Goal: Check status: Check status

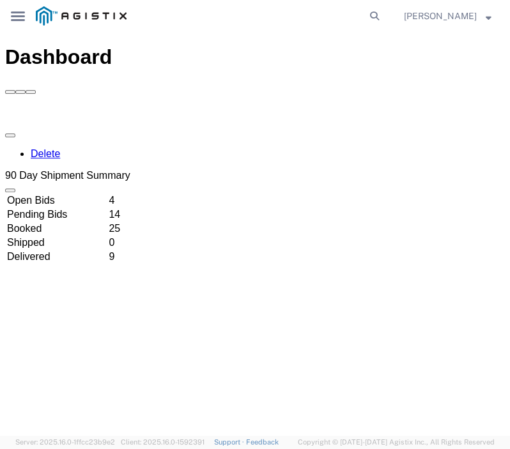
click at [385, 13] on agx-global-search at bounding box center [260, 16] width 250 height 32
click at [383, 13] on icon at bounding box center [374, 16] width 18 height 18
click at [304, 15] on input "search" at bounding box center [250, 16] width 229 height 31
paste input "joey@shiptlxlogistics.com"
type input "j"
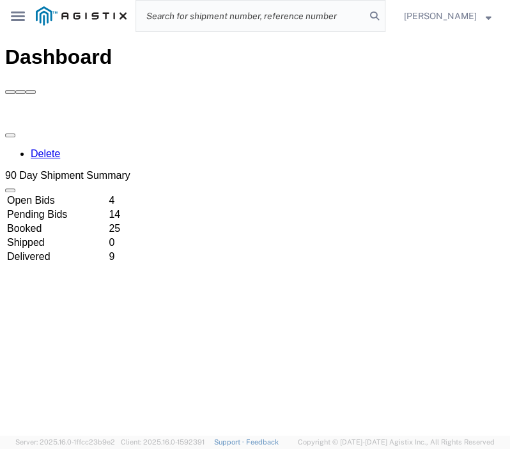
paste input "56482233"
click at [293, 15] on input "56482233" at bounding box center [250, 16] width 229 height 31
type input "56482233"
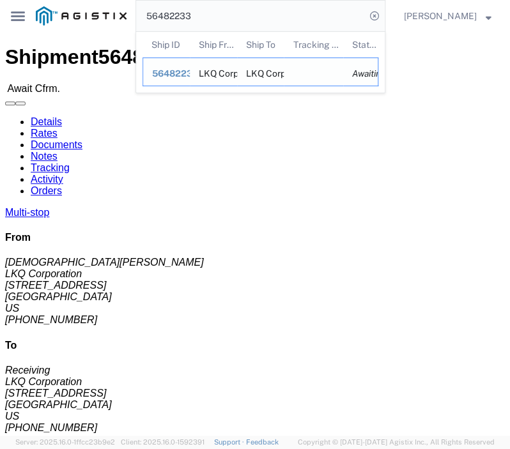
click at [171, 74] on span "56482233" at bounding box center [175, 73] width 46 height 10
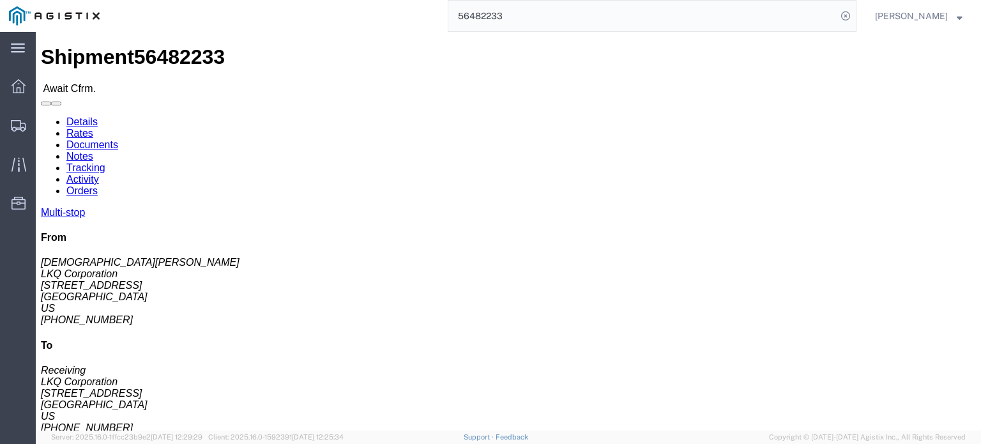
click link "Confirm"
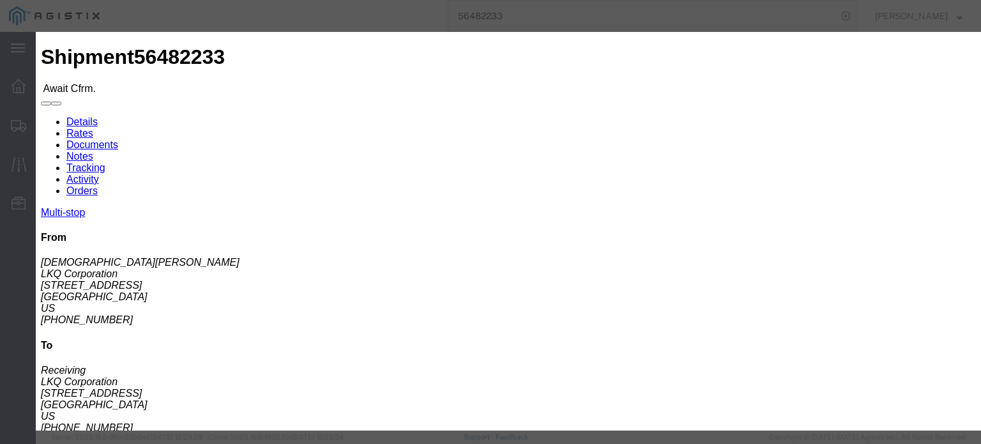
click input "text"
paste input "56482233"
type input "56482233"
click input "text"
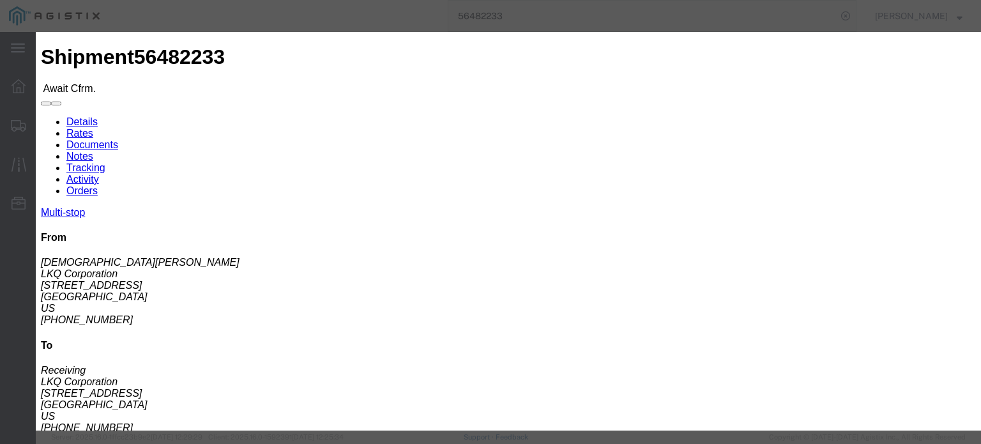
click input "text"
type input "4702032137"
drag, startPoint x: 401, startPoint y: 201, endPoint x: 217, endPoint y: 192, distance: 184.2
click fieldset "Confirmation Details Use my profile Bill of Lading Number 56482233 Person Monit…"
click input "text"
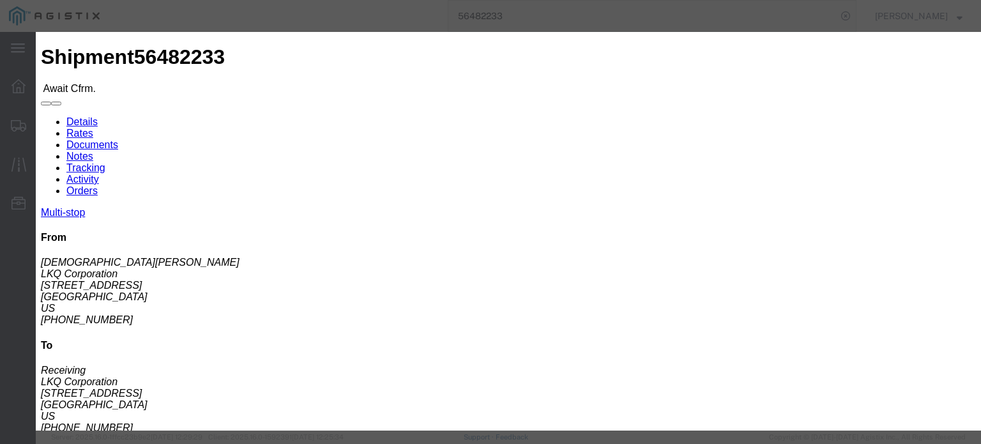
type input "J"
click div "Confirmation Details Use my profile Bill of Lading Number 56482233 Person Monit…"
click button "Submit"
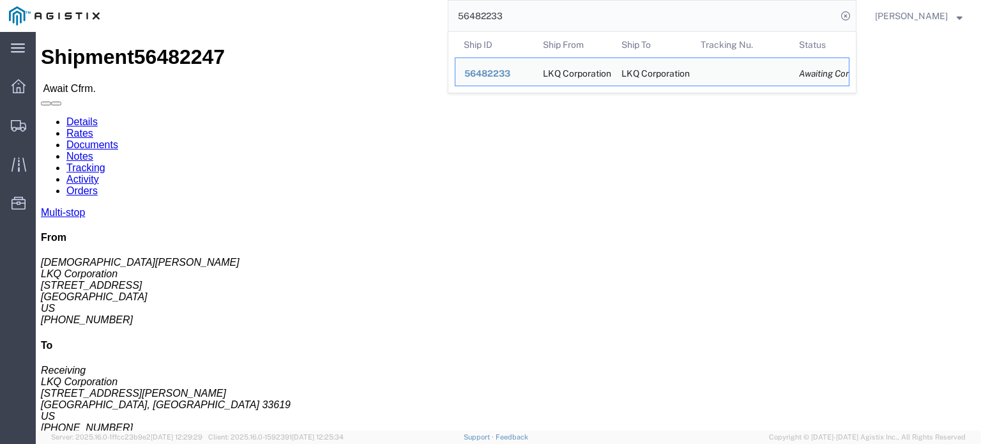
click at [509, 13] on input "56482233" at bounding box center [643, 16] width 388 height 31
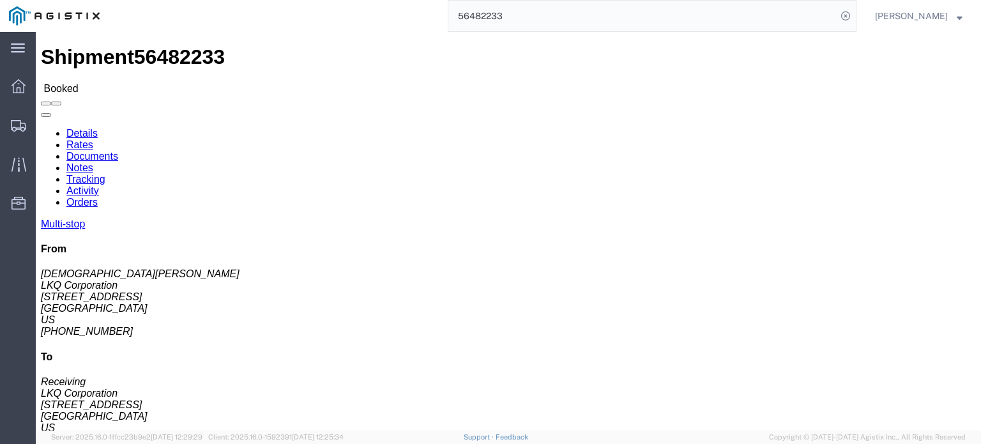
click link "Rates"
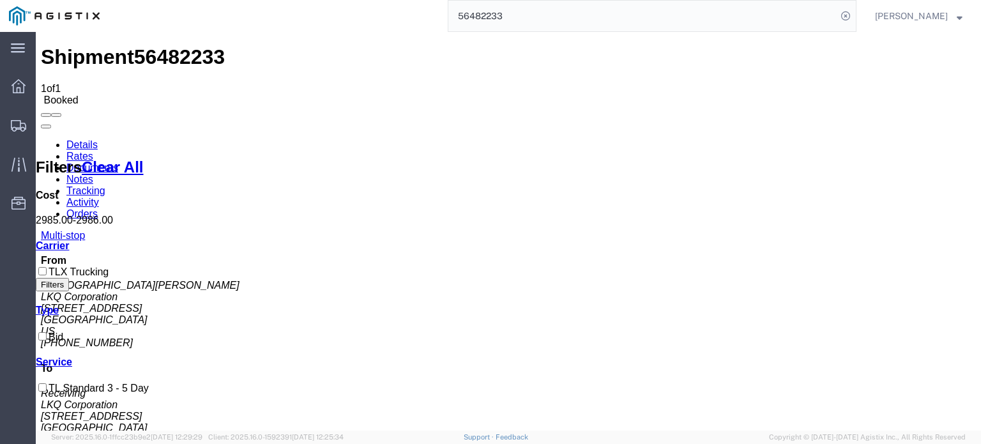
copy b "2,985"
drag, startPoint x: 426, startPoint y: 182, endPoint x: 450, endPoint y: 181, distance: 24.3
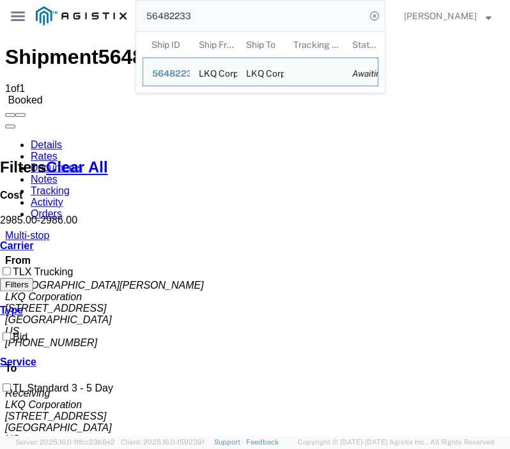
click at [302, 20] on input "56482233" at bounding box center [250, 16] width 229 height 31
drag, startPoint x: 302, startPoint y: 20, endPoint x: -90, endPoint y: 13, distance: 391.7
click at [0, 13] on html "main_menu Created with Sketch. Collapse Menu Dashboard Shipments Traffic Resour…" at bounding box center [255, 224] width 510 height 449
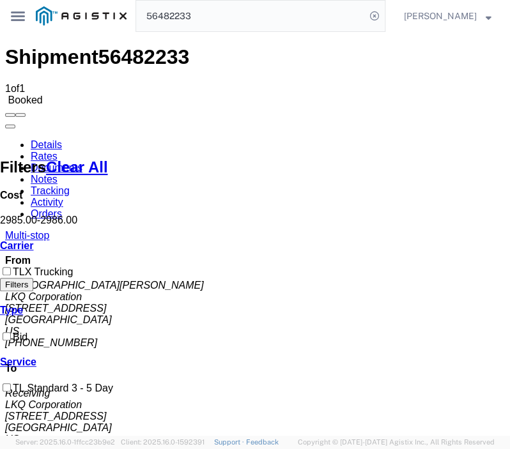
paste input "47"
type input "56482247"
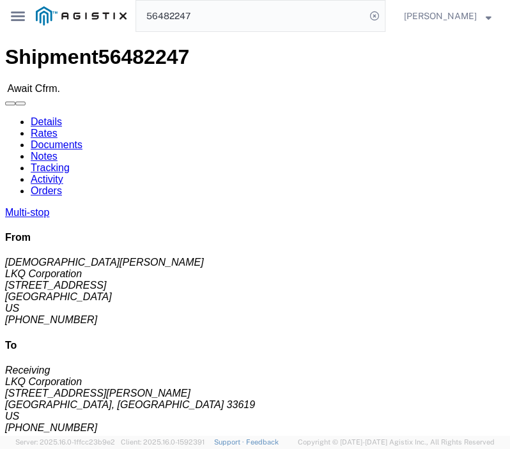
click h4 "Routing & Vehicle Information"
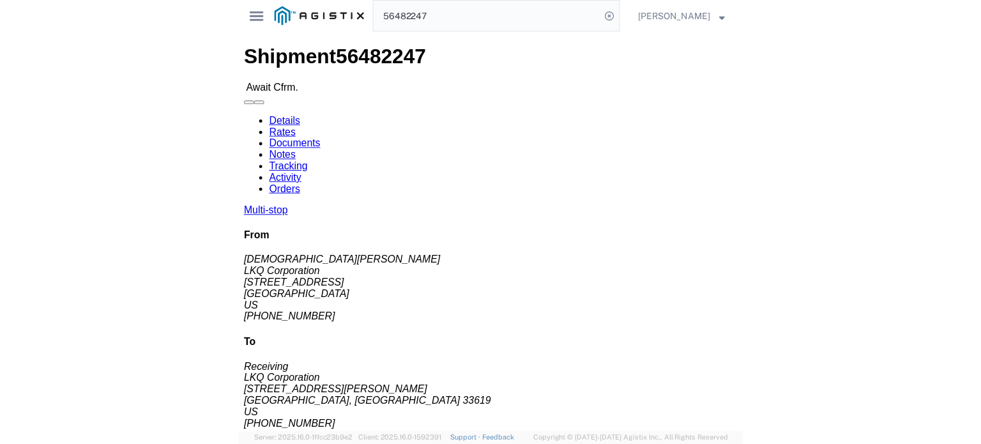
scroll to position [26, 0]
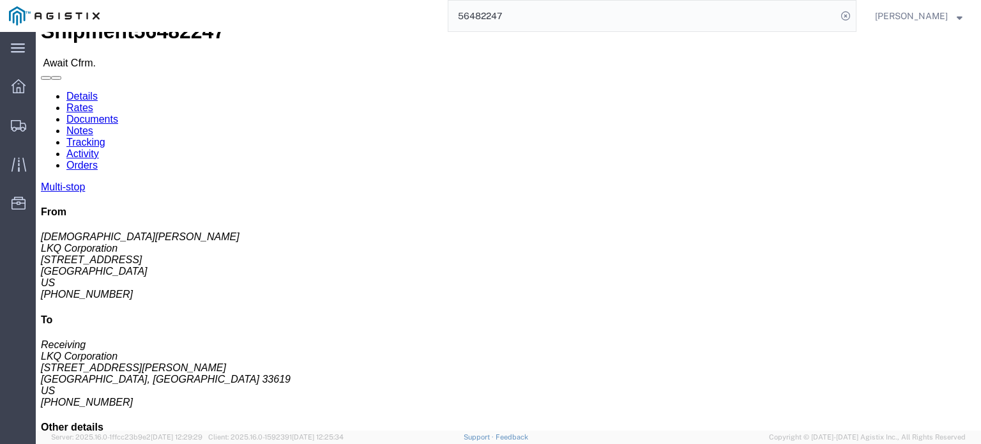
click link "Confirm"
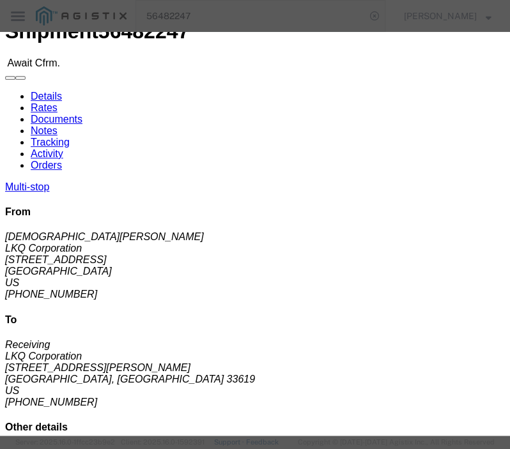
click input "text"
paste input "56482247"
type input "56482247"
click input "text"
type input "J"
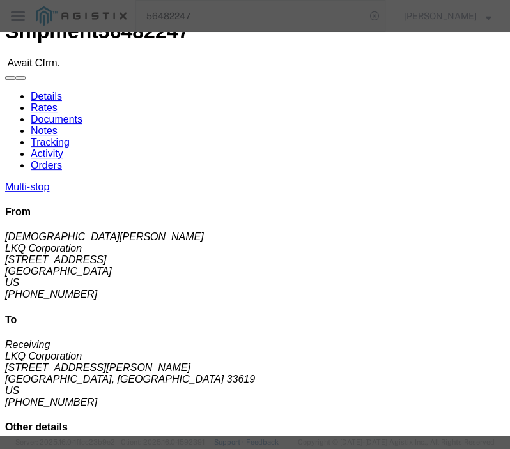
click input "text"
type input "4702032137"
click button "Submit"
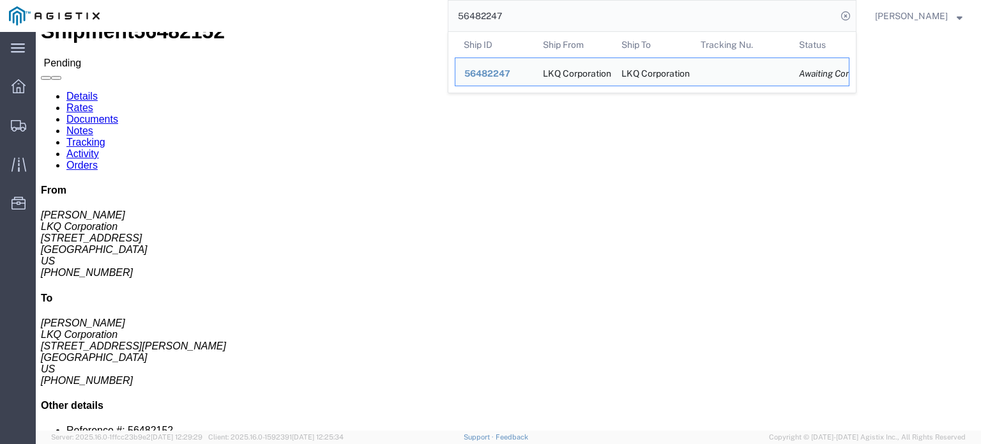
click at [509, 15] on input "56482247" at bounding box center [643, 16] width 388 height 31
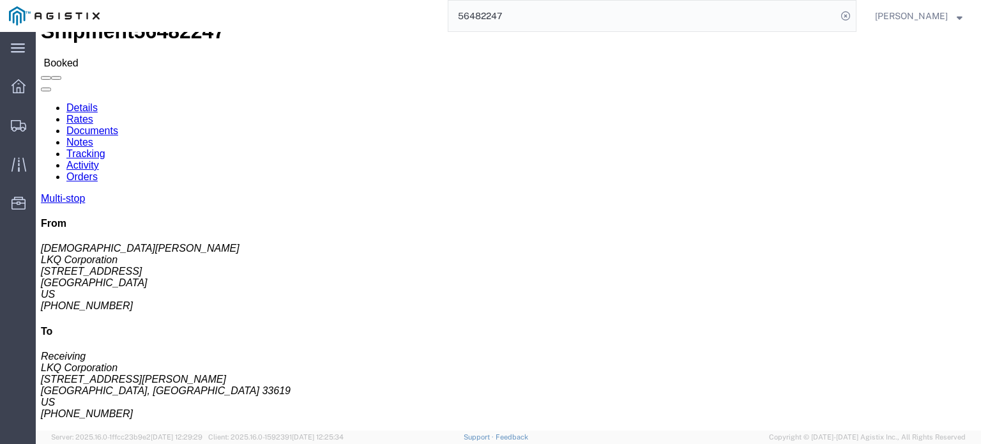
click link "Rates"
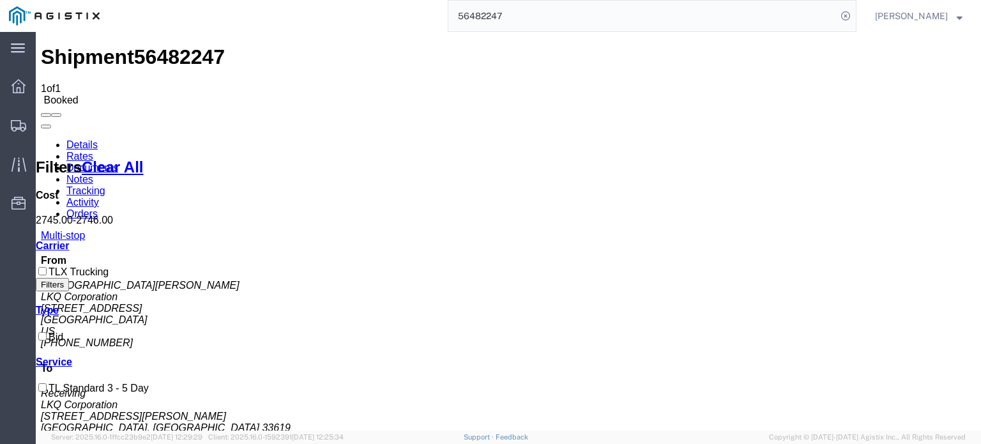
copy b "2,745"
drag, startPoint x: 426, startPoint y: 177, endPoint x: 452, endPoint y: 184, distance: 27.7
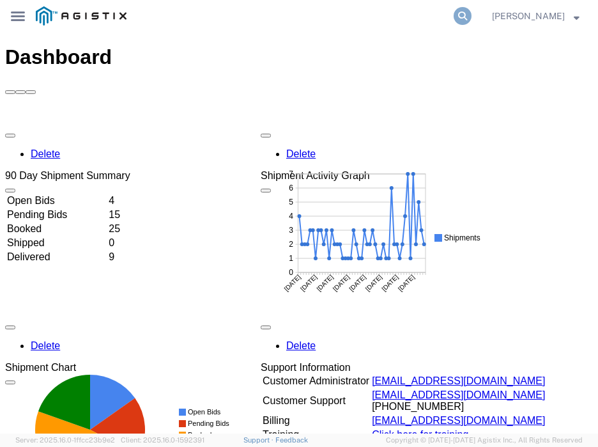
click at [472, 18] on icon at bounding box center [463, 16] width 18 height 18
paste input "56482233"
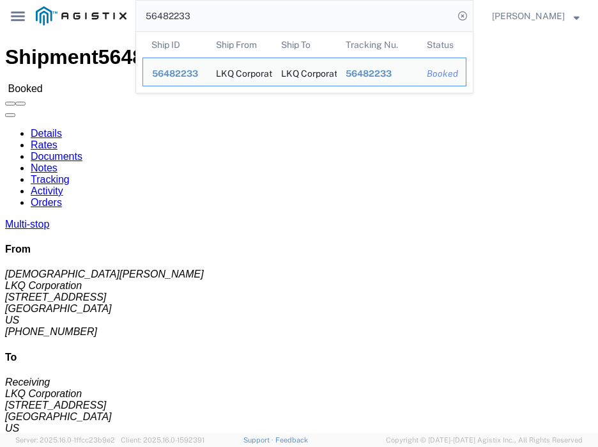
click div "Ship From LKQ Corporation ([PERSON_NAME]) 3116 [STREET_ADDRESS] [PHONE_NUMBER] …"
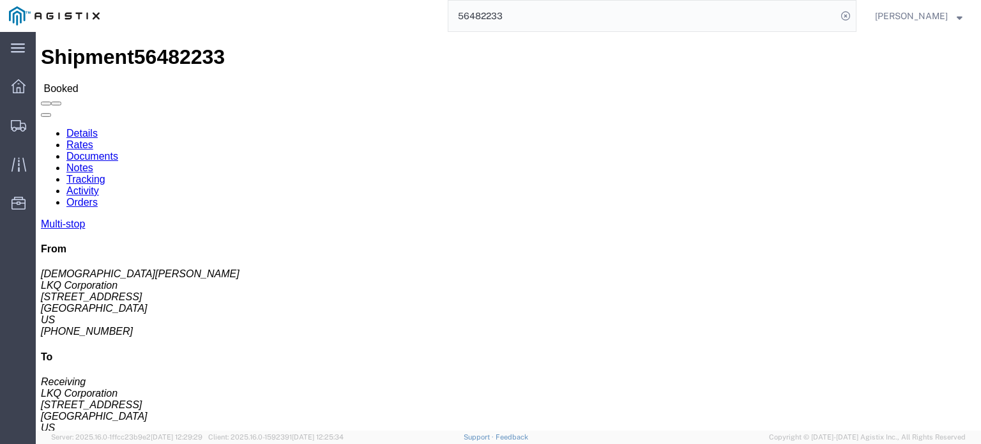
click h4 "Routing & Vehicle Information"
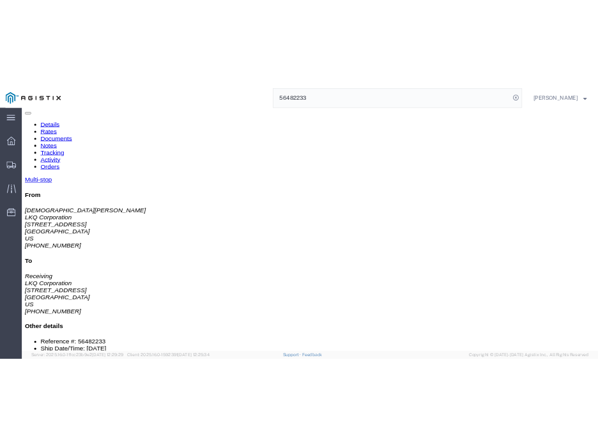
scroll to position [230, 0]
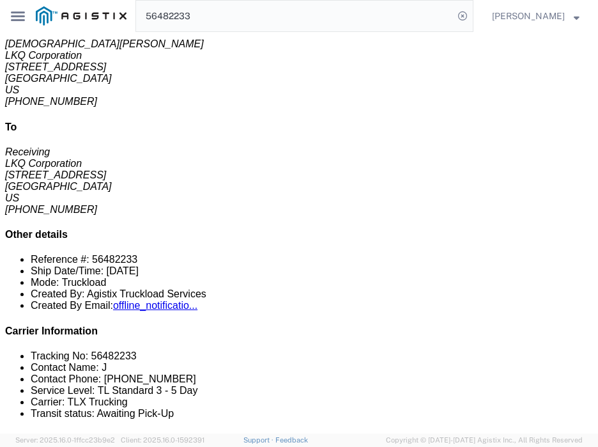
copy div "LKQ Corporation"
drag, startPoint x: 128, startPoint y: 167, endPoint x: 210, endPoint y: 164, distance: 81.8
click td "LKQ Corporation 1010 Grand ST, Orlando, FL, 32805, US"
drag, startPoint x: 130, startPoint y: 183, endPoint x: 157, endPoint y: 195, distance: 28.6
click div "1010 Grand ST, Orlando, FL, 32805, US"
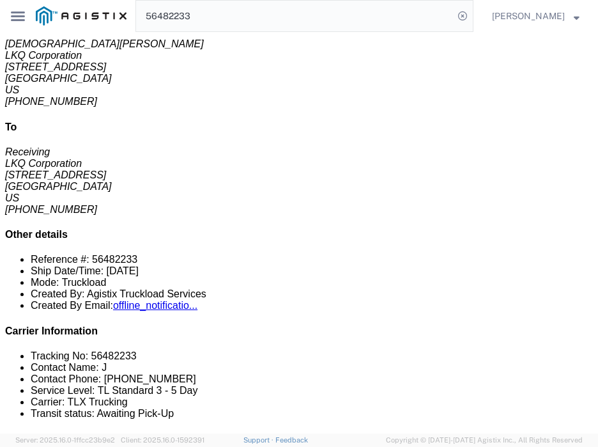
copy div "1010 Grand ST"
drag, startPoint x: 128, startPoint y: 179, endPoint x: 183, endPoint y: 177, distance: 55.6
click div "1010 Grand ST, Orlando, FL, 32805, US"
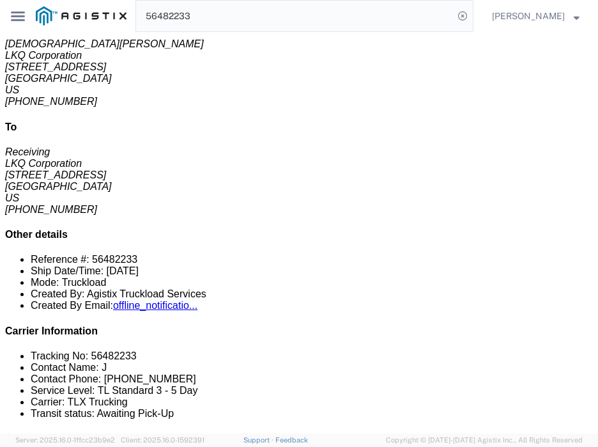
copy div "32805"
copy div "1010 Grand ST"
drag, startPoint x: 126, startPoint y: 178, endPoint x: 183, endPoint y: 181, distance: 56.9
click td "LKQ Corporation 1010 Grand ST, Orlando, FL, 32805, US"
copy div "LKQ Corporation"
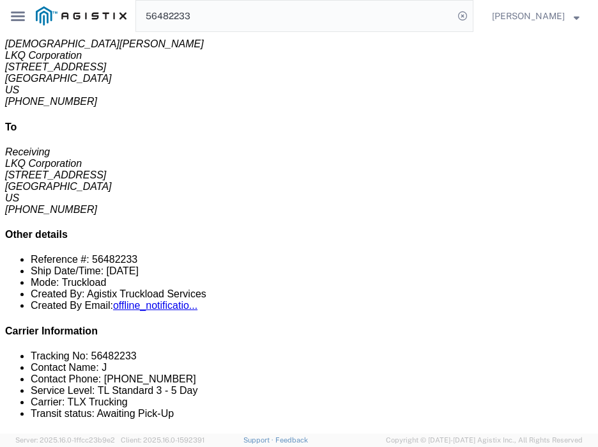
drag, startPoint x: 125, startPoint y: 168, endPoint x: 210, endPoint y: 174, distance: 84.6
click td "LKQ Corporation 1010 Grand ST, Orlando, FL, 32805, US"
copy div "1010 Grand ST"
drag, startPoint x: 128, startPoint y: 180, endPoint x: 184, endPoint y: 185, distance: 55.8
click div "1010 Grand ST, Orlando, FL, 32805, US"
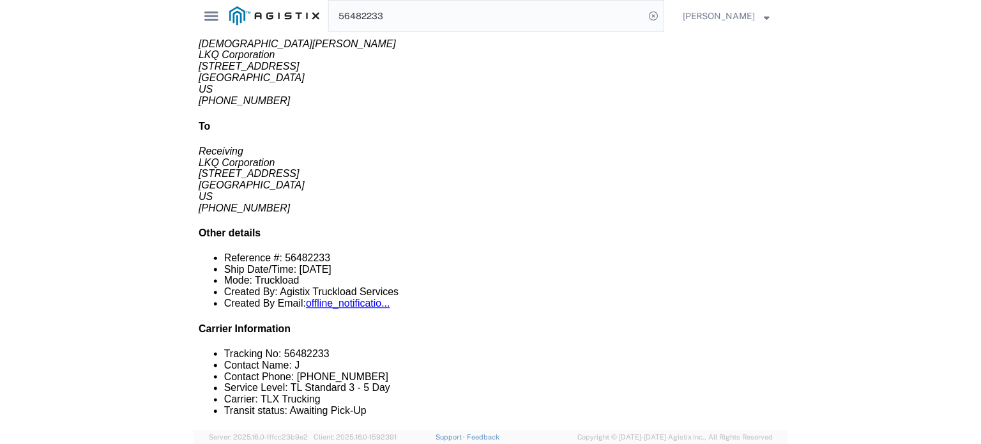
scroll to position [0, 0]
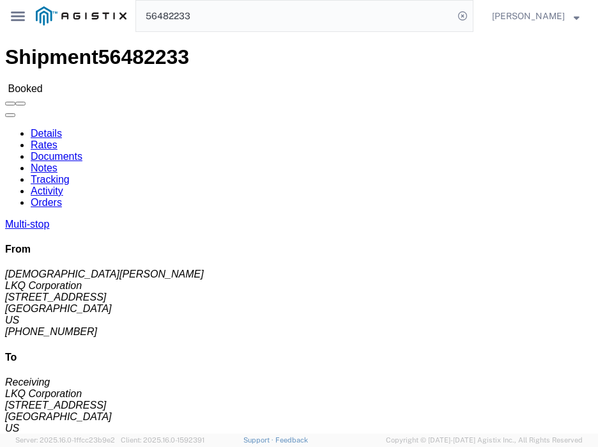
click div "Ship From LKQ Corporation (Kristen Lund) 3116 1120 36th St. SE suite 540 Grand …"
click div "Leg 1 - Truckload Vehicle 1: Standard Dry Van (53 Feet) Number of trucks: 1"
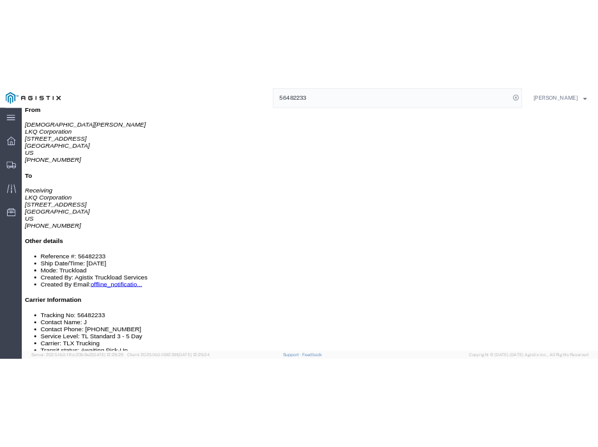
scroll to position [215, 0]
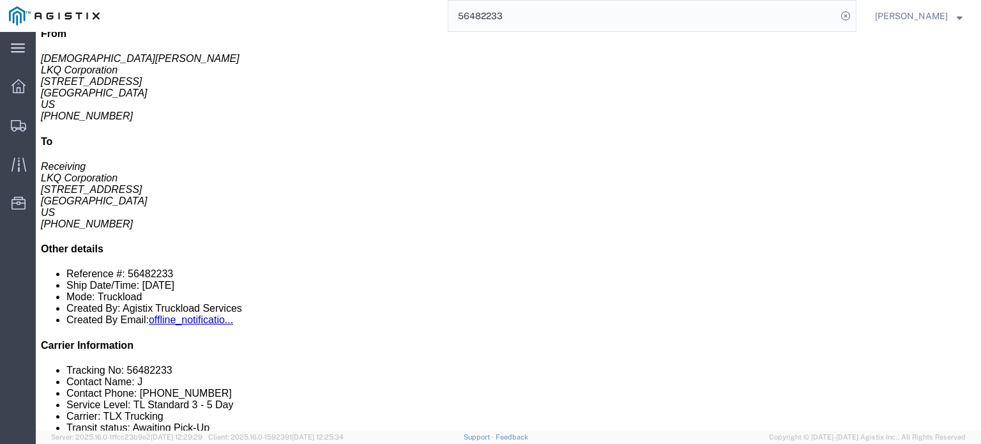
copy div "1010 Grand ST"
drag, startPoint x: 155, startPoint y: 164, endPoint x: 208, endPoint y: 164, distance: 53.7
click div "1010 Grand ST, Orlando, FL, 32805, US"
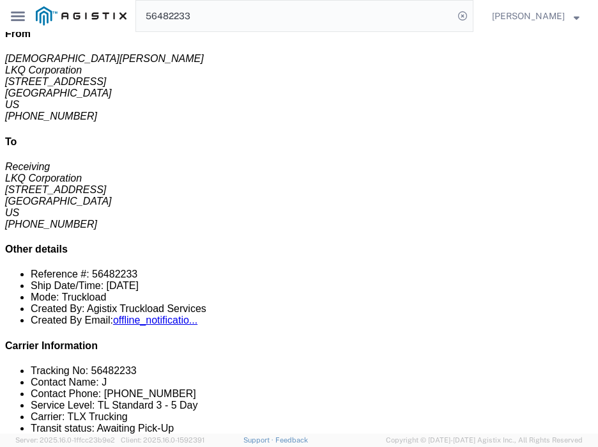
click div "1010 Grand ST, Orlando, FL, 32805, US"
copy div "32805"
copy div "LKQ Corporation"
drag, startPoint x: 126, startPoint y: 185, endPoint x: 212, endPoint y: 182, distance: 86.3
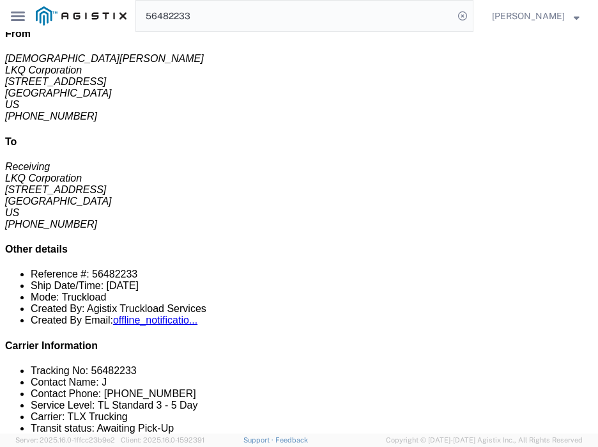
click td "LKQ Corporation 1010 Grand ST, Orlando, FL, 32805, US"
copy div "1120 36th St. SE suite 540, Grand Rapids, MI"
drag, startPoint x: 128, startPoint y: 139, endPoint x: 169, endPoint y: 161, distance: 45.7
click div "1120 36th St. SE suite 540, Grand Rapids, MI, 49508, US"
drag, startPoint x: 128, startPoint y: 196, endPoint x: 198, endPoint y: 210, distance: 71.7
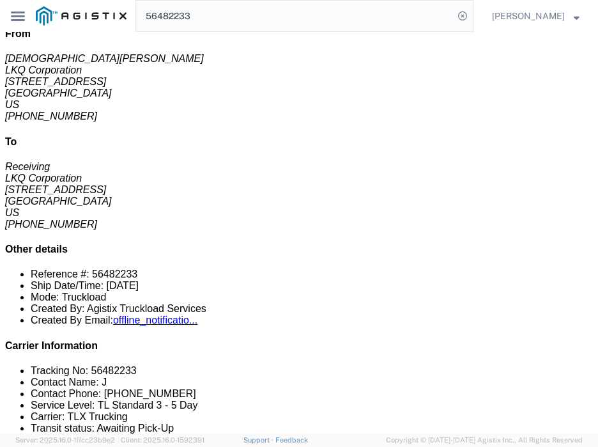
click div "1010 Grand ST, Orlando, FL, 32805, US"
drag, startPoint x: 128, startPoint y: 243, endPoint x: 193, endPoint y: 243, distance: 65.2
click div "5621 45th Street, West Palm Beach, FL, 33407, US"
drag, startPoint x: 126, startPoint y: 231, endPoint x: 213, endPoint y: 233, distance: 86.9
click td "LKQ Corporation 5621 45th Street, West Palm Beach, FL, 33407, US"
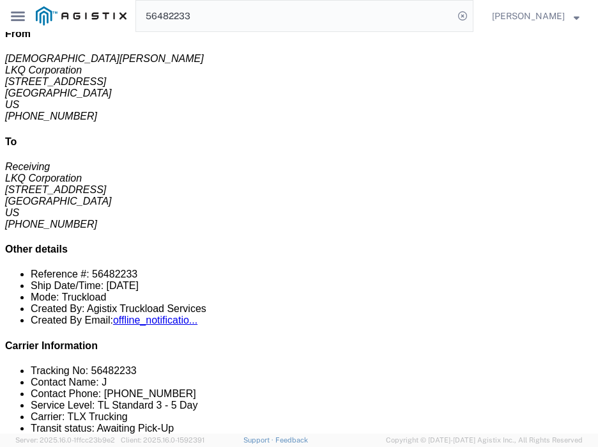
click div "5621 45th Street, West Palm Beach, FL, 33407, US"
click div "Leg 1 - Truckload Vehicle 1: Standard Dry Van (53 Feet) Number of trucks: 1"
click div "Shipment Detail Multi-stop Ship From LKQ Corporation (Kristen Lund) 3116 1120 3…"
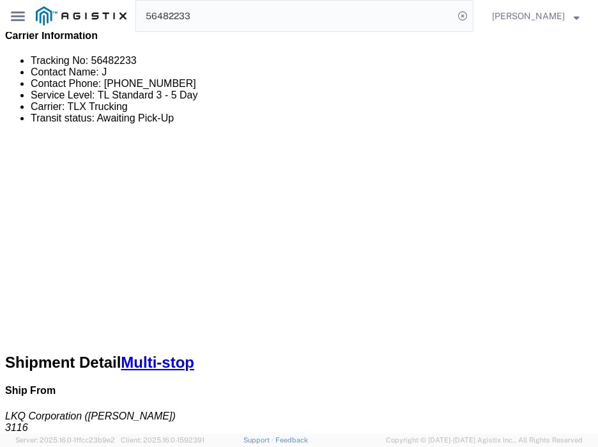
scroll to position [522, 0]
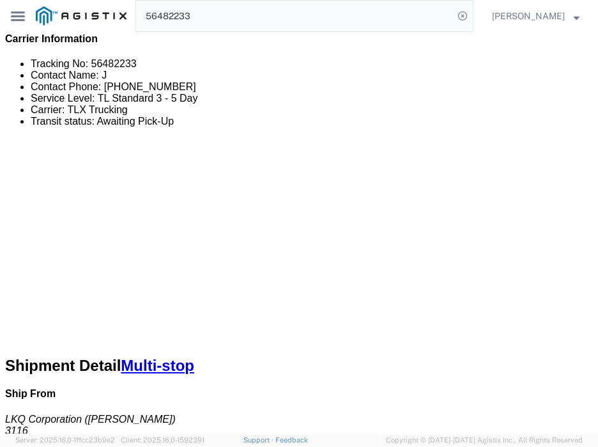
click p "Carton count: 0"
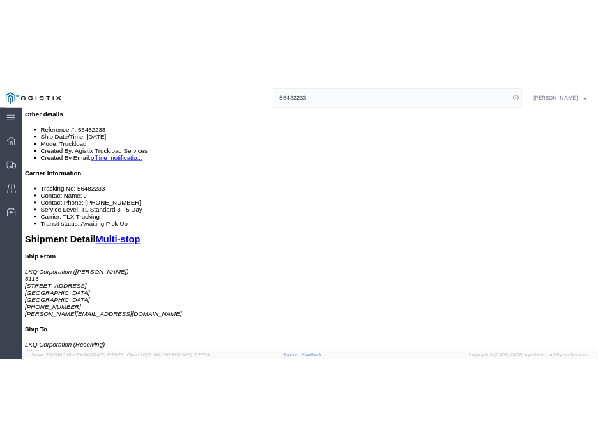
scroll to position [328, 0]
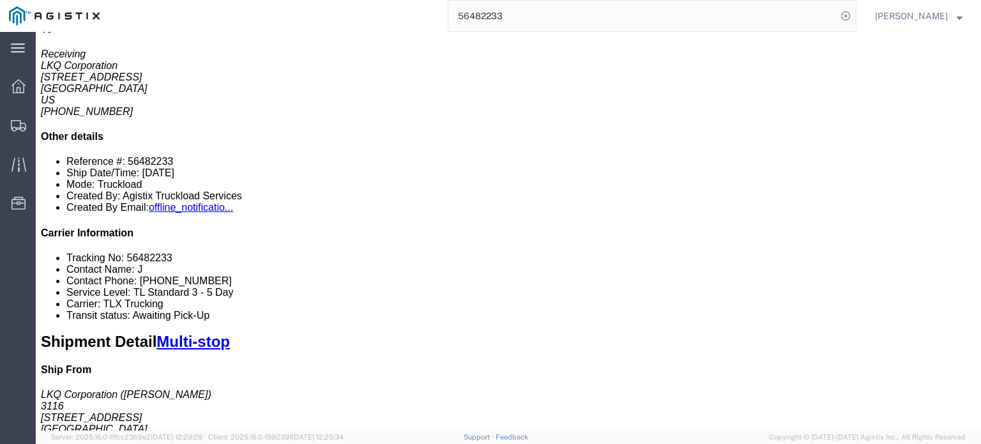
drag, startPoint x: 351, startPoint y: 137, endPoint x: 376, endPoint y: 134, distance: 25.8
click span "9,050.00"
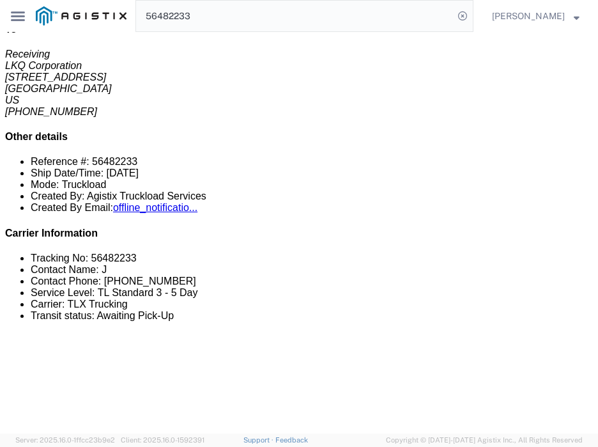
click div "Total weight: 3743.00 LBS Carton count: 0 Dimensions: L 77.00 x W 47.00 x H 102…"
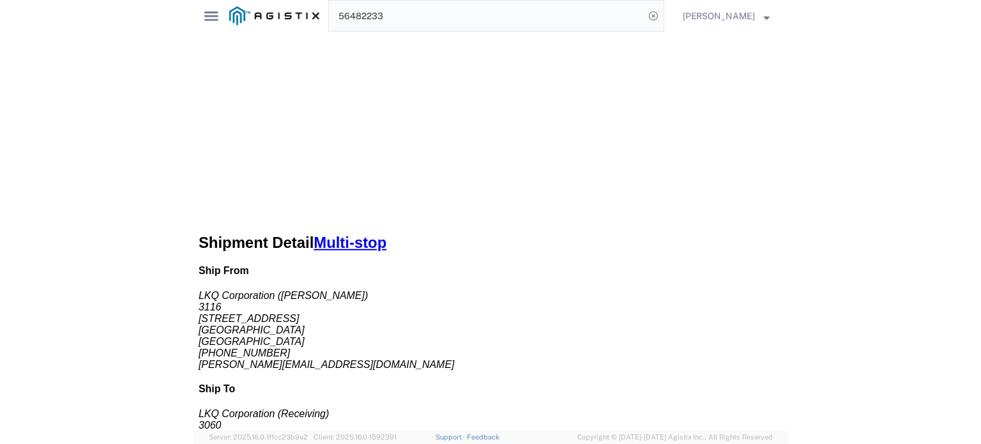
scroll to position [739, 0]
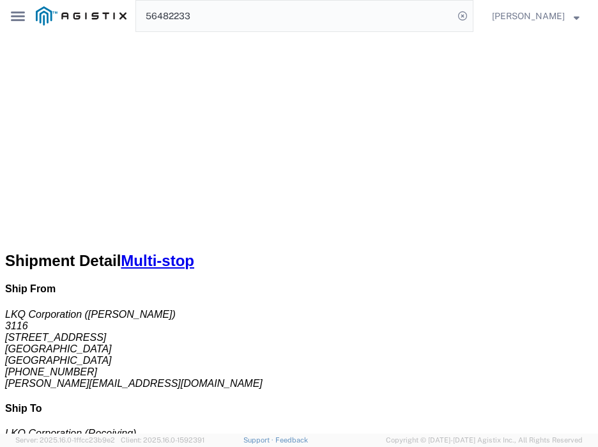
click div "Billing Cost Center: 3116 Freight In - Aftermarket Cost Center Number: 3116-200…"
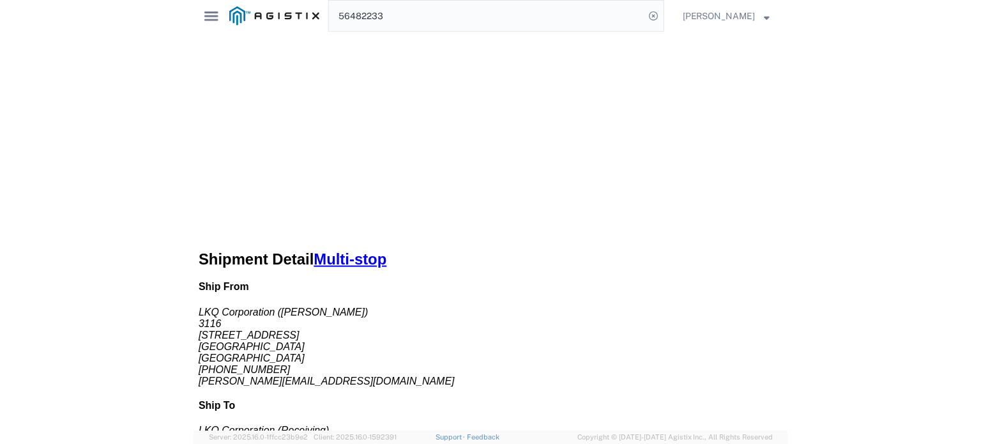
scroll to position [713, 0]
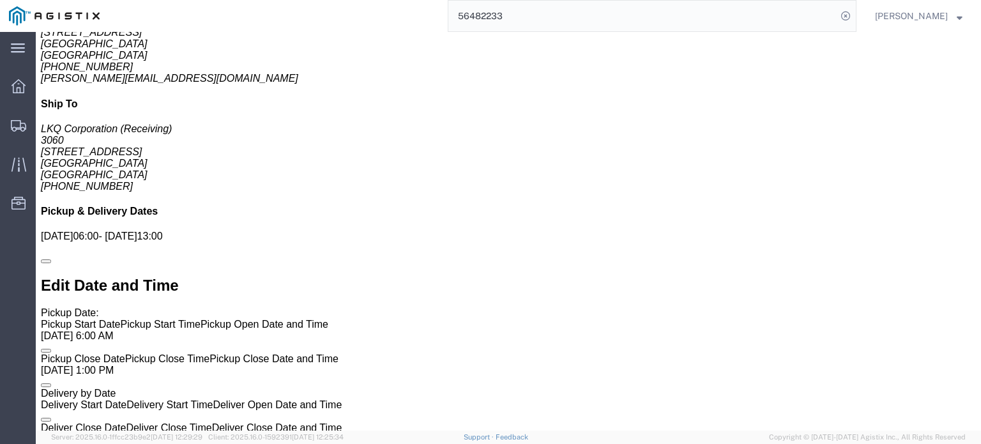
click div "Requester Info Account Number: (Kristen Lund) 6167541500 klund@lkqcorp.com"
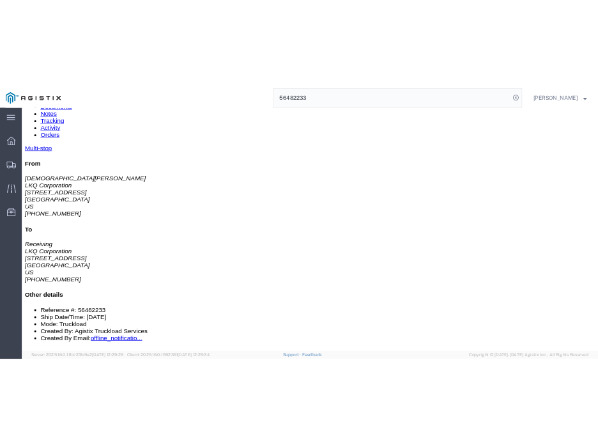
scroll to position [128, 0]
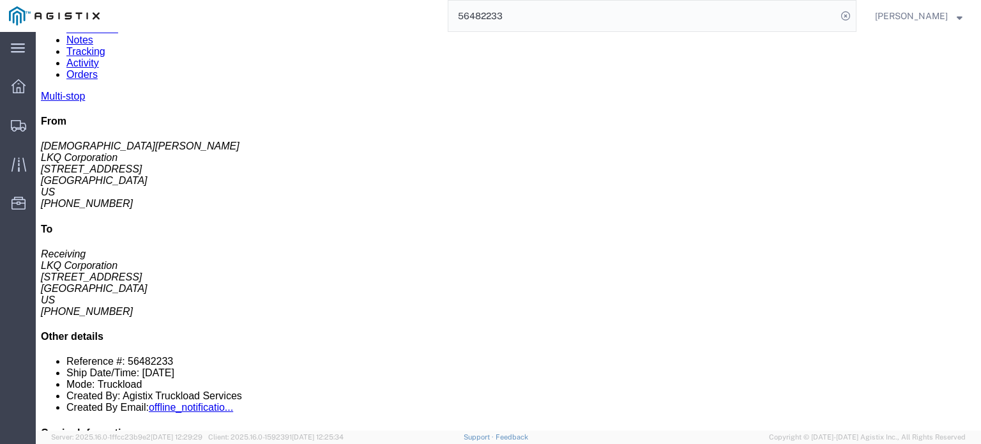
drag, startPoint x: 353, startPoint y: 337, endPoint x: 376, endPoint y: 344, distance: 24.9
click div "Package Information Total shipment is made up of 19 packages containing 19 piec…"
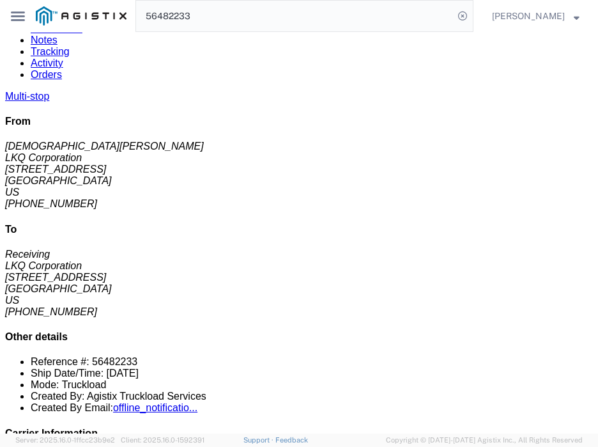
scroll to position [0, 0]
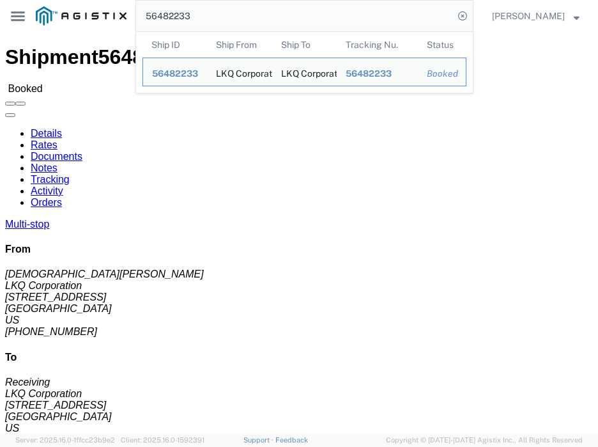
drag, startPoint x: 280, startPoint y: 22, endPoint x: -6, endPoint y: 23, distance: 286.9
click at [0, 23] on html "main_menu Created with Sketch. Collapse Menu Dashboard Shipments Traffic Resour…" at bounding box center [299, 223] width 598 height 447
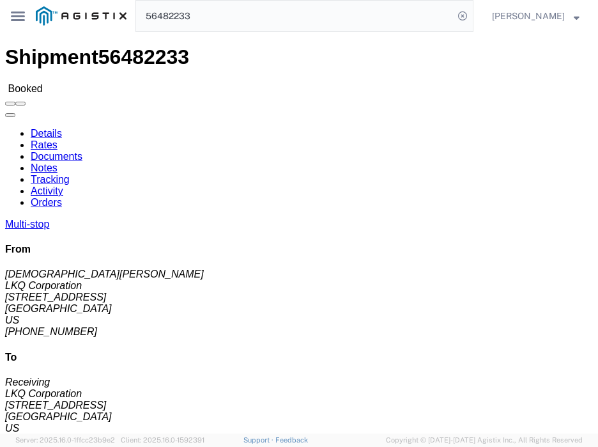
paste input "47"
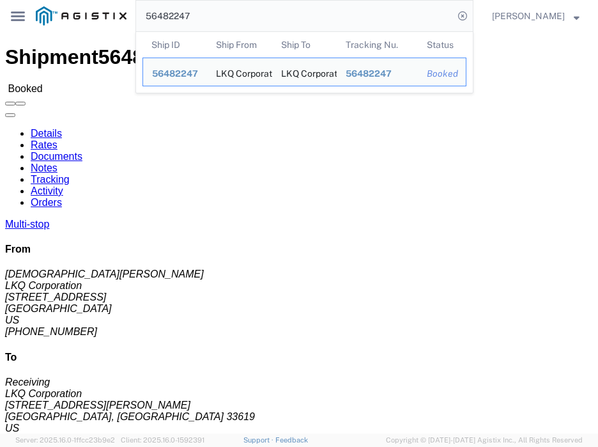
click div "Ship From LKQ Corporation (Kristen Lund) 3116 1120 36th St. SE suite 540 Grand …"
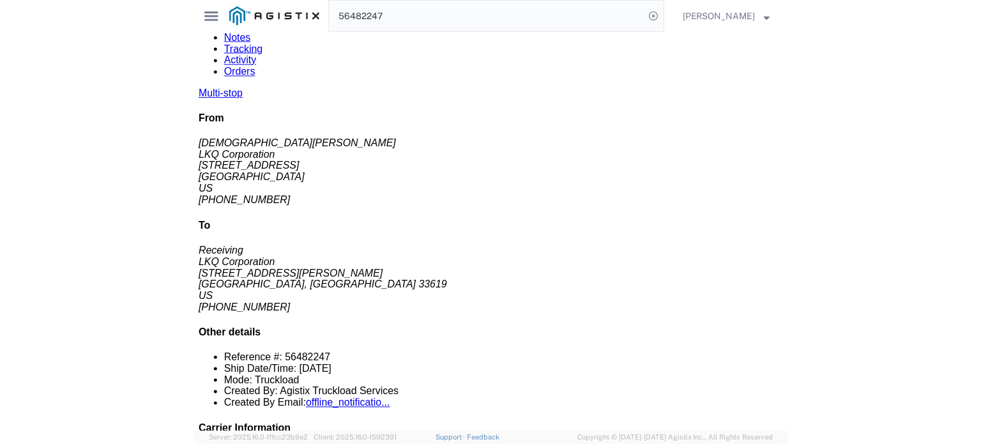
scroll to position [204, 0]
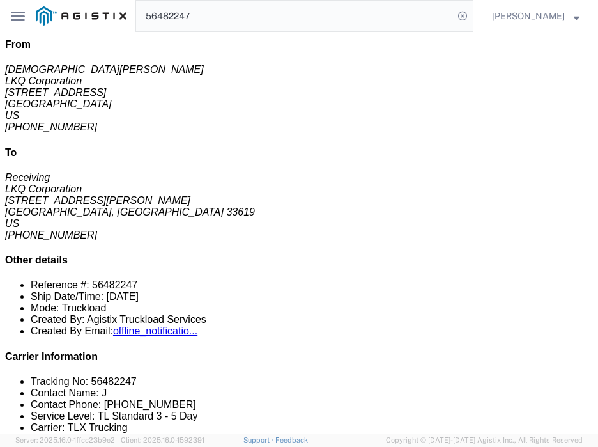
drag, startPoint x: 129, startPoint y: 205, endPoint x: 204, endPoint y: 212, distance: 75.7
click div "4101-1 Bulls Bay Highway, Jacksonville, FL, 32219, US"
drag, startPoint x: 127, startPoint y: 196, endPoint x: 219, endPoint y: 195, distance: 91.4
click td "LKQ Corporation 4101-1 Bulls Bay Highway, Jacksonville, FL, 32219, US"
drag, startPoint x: 128, startPoint y: 241, endPoint x: 151, endPoint y: 240, distance: 23.0
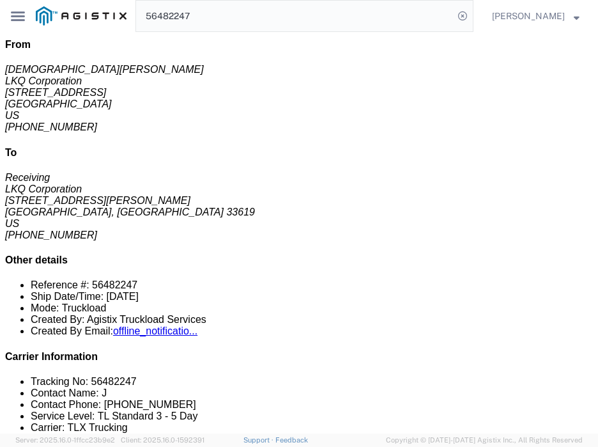
click td "LKQ Corporation 4101-1 Bulls Bay Highway, Jacksonville, FL, 32219, US"
click div "4101-1 Bulls Bay Highway, Jacksonville, FL, 32219, US"
drag, startPoint x: 323, startPoint y: 67, endPoint x: 420, endPoint y: 2, distance: 117.0
click div "Leg 1 - Truckload Vehicle 1: Standard Dry Van (53 Feet) Number of trucks: 1"
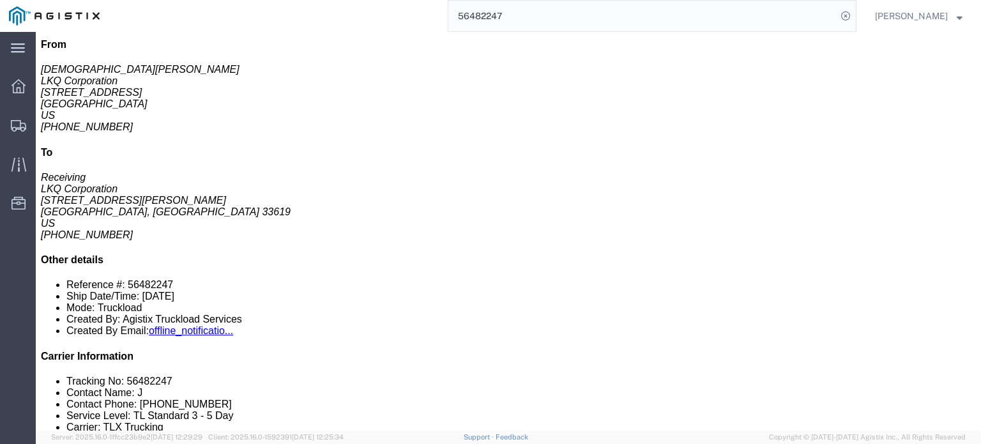
click div "Leg 1 - Truckload Vehicle 1: Standard Dry Van (53 Feet) Number of trucks: 1"
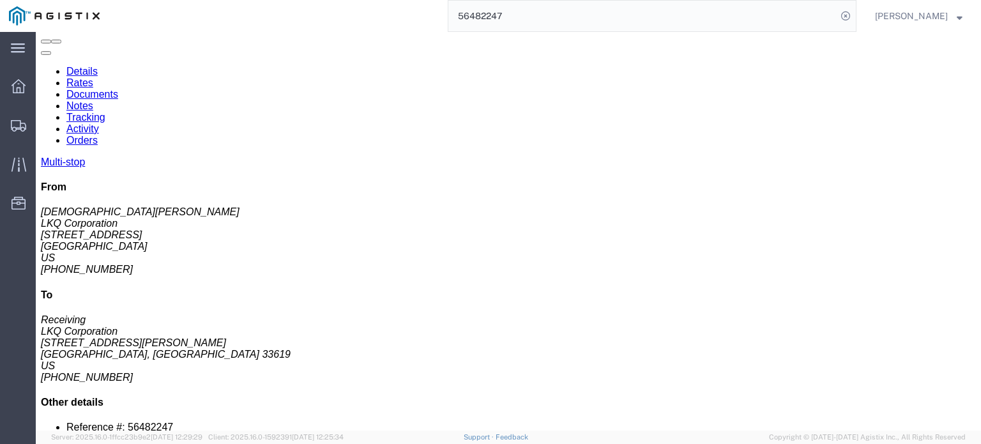
scroll to position [0, 0]
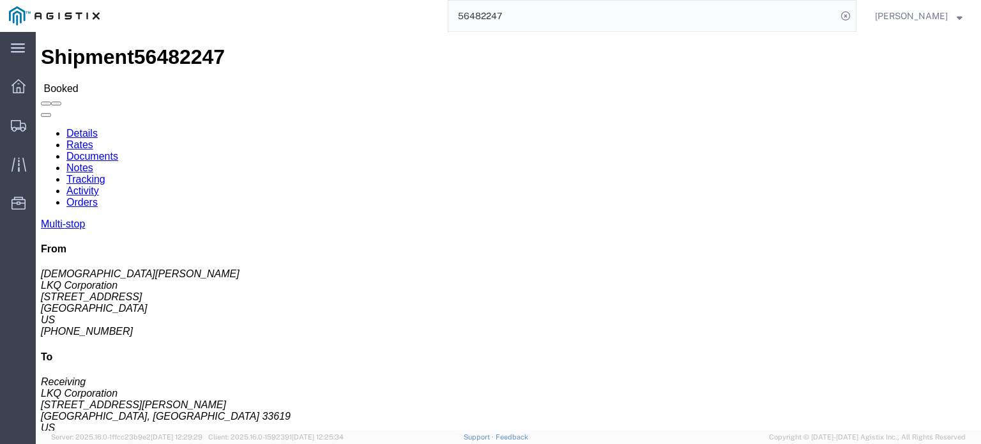
click div "Ship From LKQ Corporation (Kristen Lund) 3116 1120 36th St. SE suite 540 Grand …"
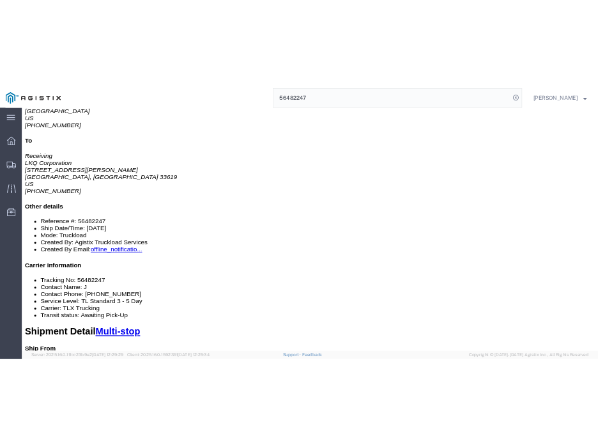
scroll to position [281, 0]
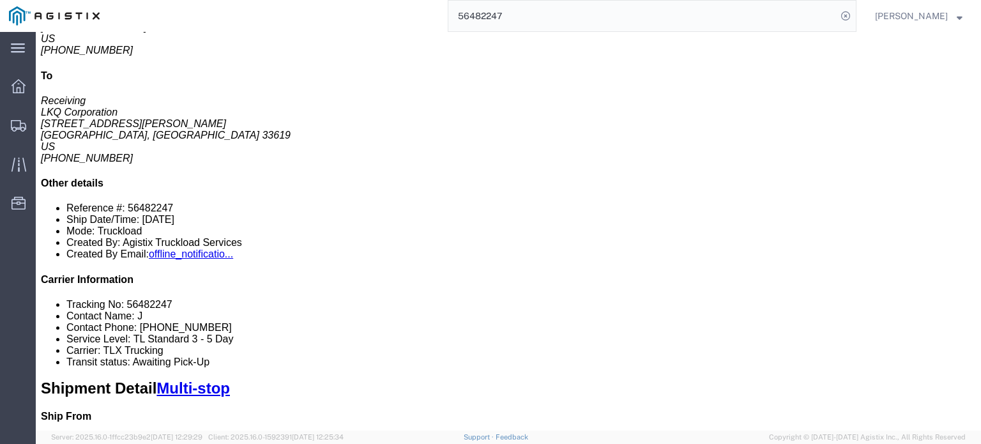
drag, startPoint x: 353, startPoint y: 186, endPoint x: 395, endPoint y: 188, distance: 42.8
click span "12,055.00"
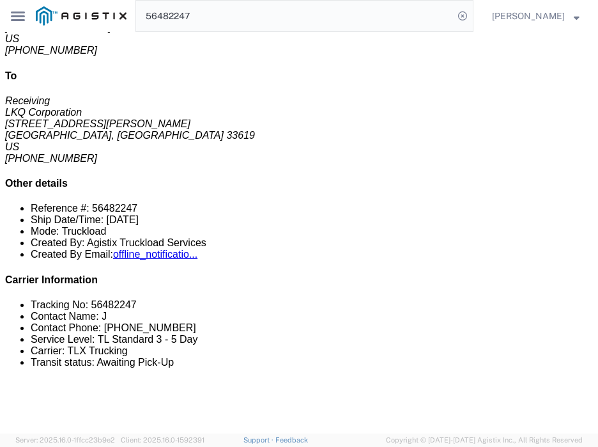
click div "Package Information Total shipment is made up of 26 packages containing 26 piec…"
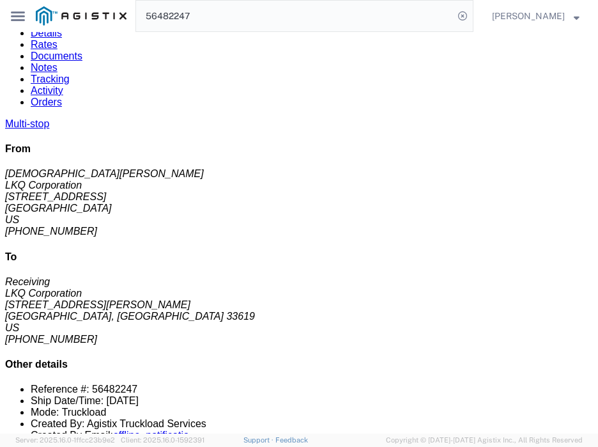
scroll to position [104, 0]
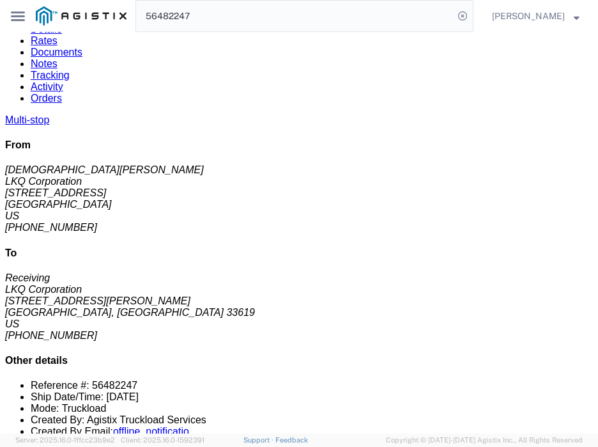
click div "Leg 1 - Truckload Vehicle 1: Standard Dry Van (53 Feet) Number of trucks: 1"
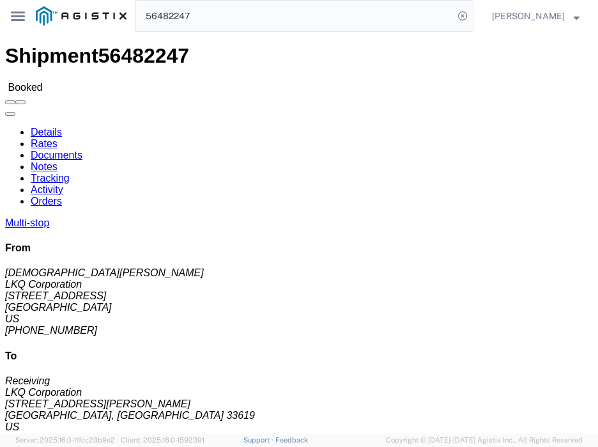
scroll to position [0, 0]
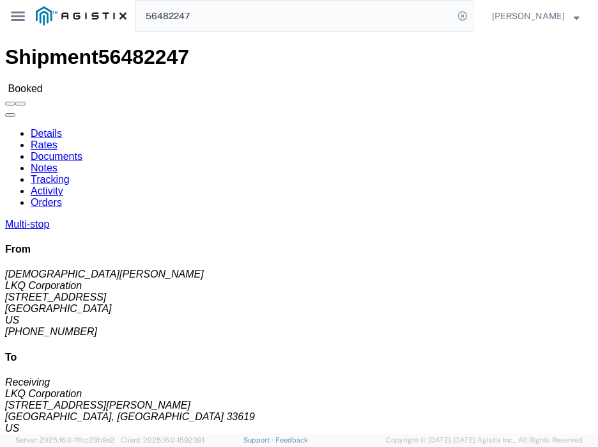
click link "Rates"
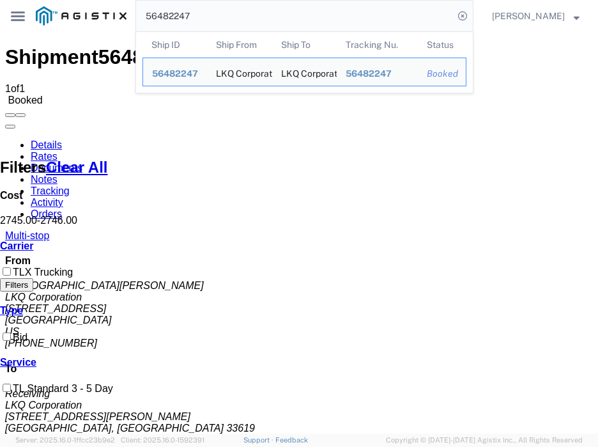
drag, startPoint x: 283, startPoint y: 23, endPoint x: -6, endPoint y: 22, distance: 289.4
click at [0, 22] on html "main_menu Created with Sketch. Collapse Menu Dashboard Shipments Traffic Resour…" at bounding box center [299, 223] width 598 height 447
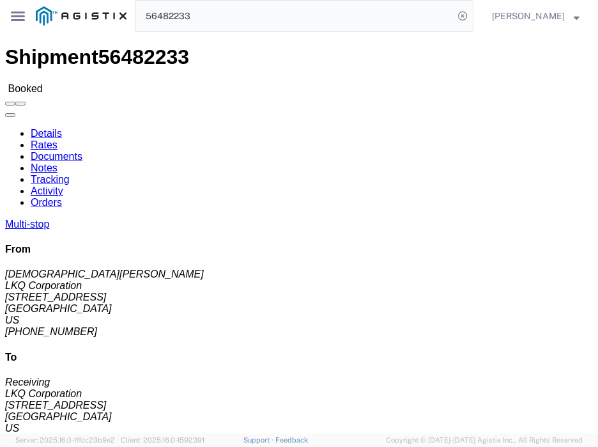
click link "Rates"
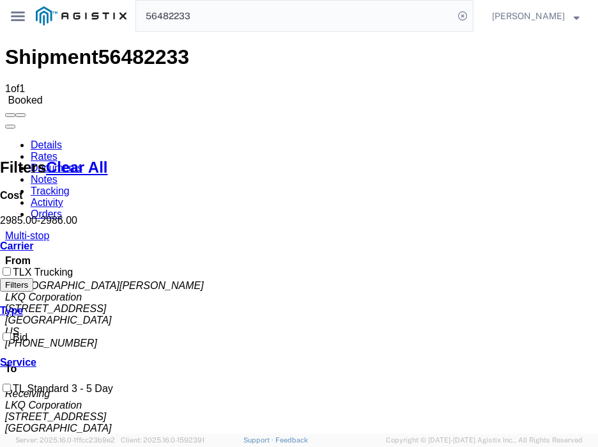
click at [49, 139] on link "Details" at bounding box center [46, 144] width 31 height 11
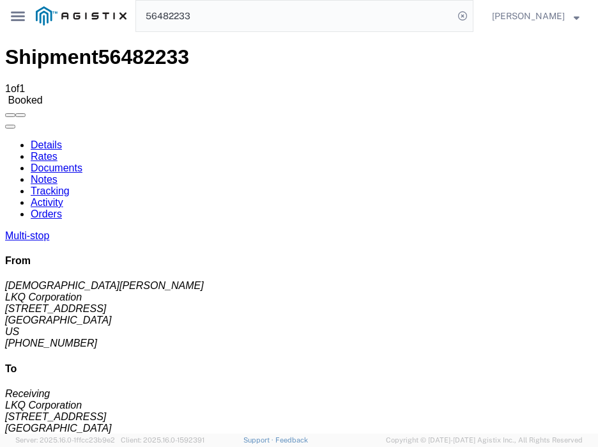
scroll to position [130, 0]
click div "Ship From LKQ Corporation (Kristen Lund) 3116 1120 36th St. SE suite 540 Grand …"
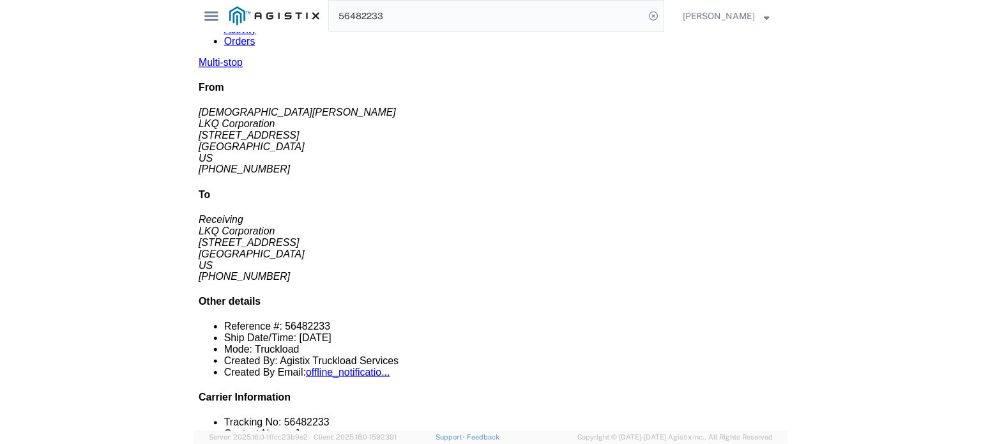
scroll to position [179, 0]
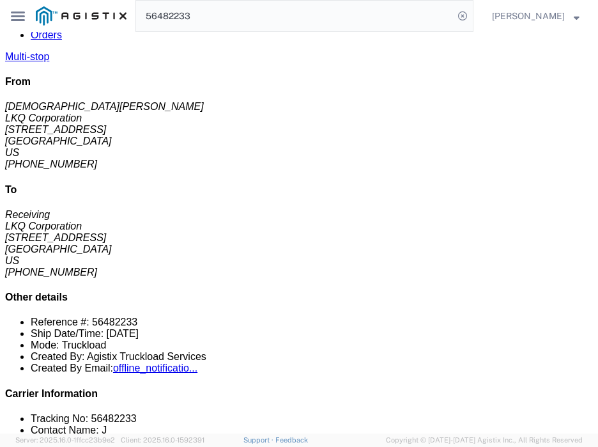
click div "Ship From LKQ Corporation (Kristen Lund) 3116 1120 36th St. SE suite 540 Grand …"
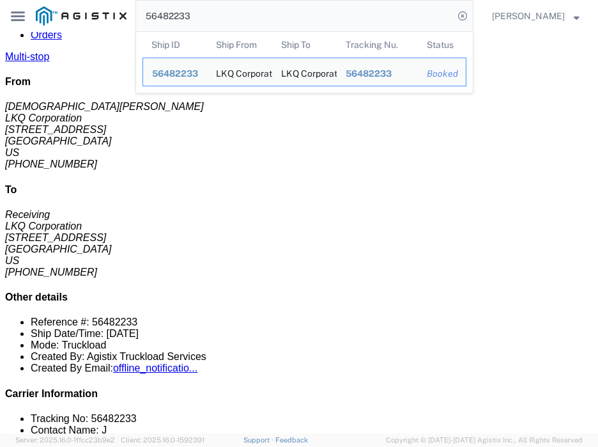
drag, startPoint x: 266, startPoint y: 15, endPoint x: -6, endPoint y: -35, distance: 277.2
click at [0, 0] on html "main_menu Created with Sketch. Collapse Menu Dashboard Shipments Traffic Resour…" at bounding box center [299, 223] width 598 height 447
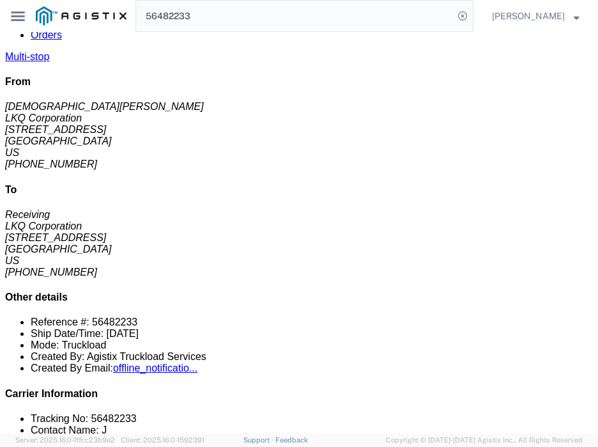
paste input "47"
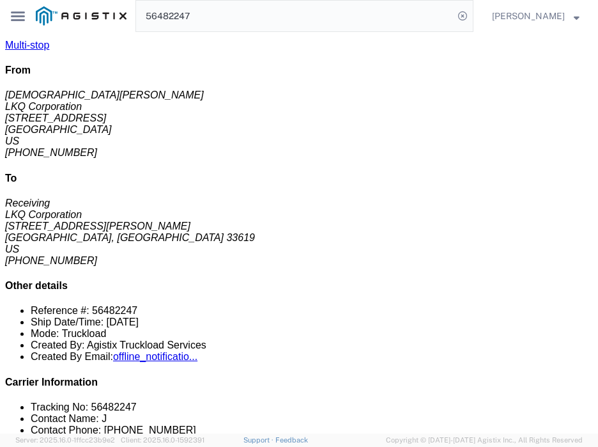
click div "Leg 1 - Truckload Vehicle 1: Standard Dry Van (53 Feet) Number of trucks: 1"
click div "Ship From LKQ Corporation (Kristen Lund) 3116 1120 36th St. SE suite 540 Grand …"
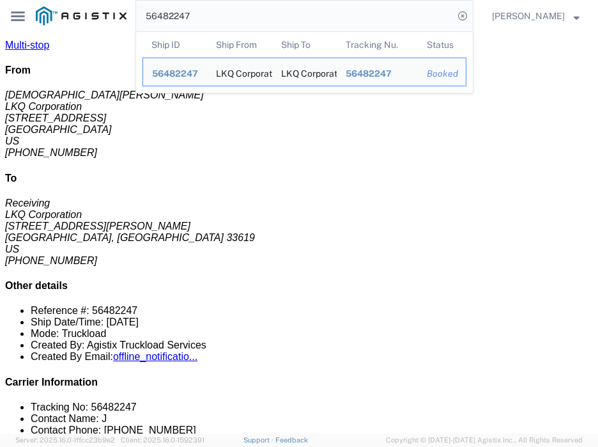
click at [266, 15] on input "56482247" at bounding box center [295, 16] width 318 height 31
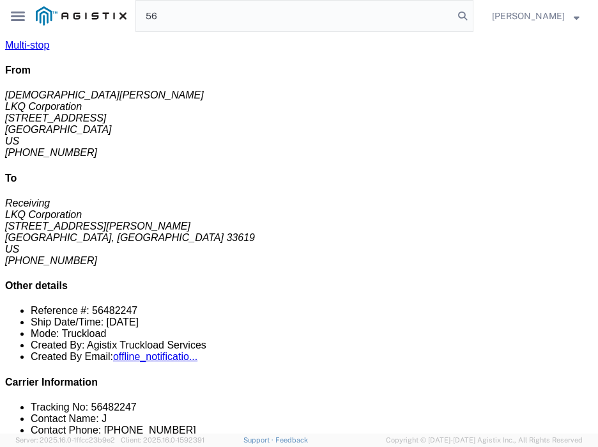
type input "5"
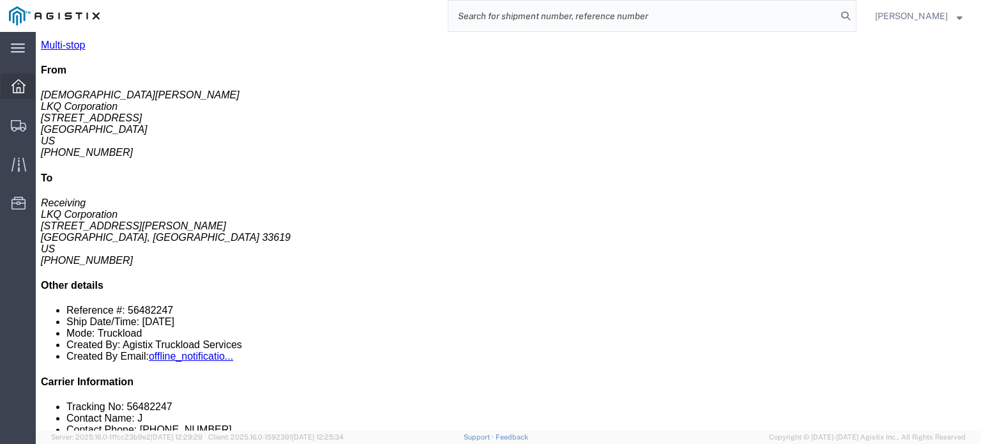
click at [21, 91] on icon at bounding box center [19, 86] width 14 height 14
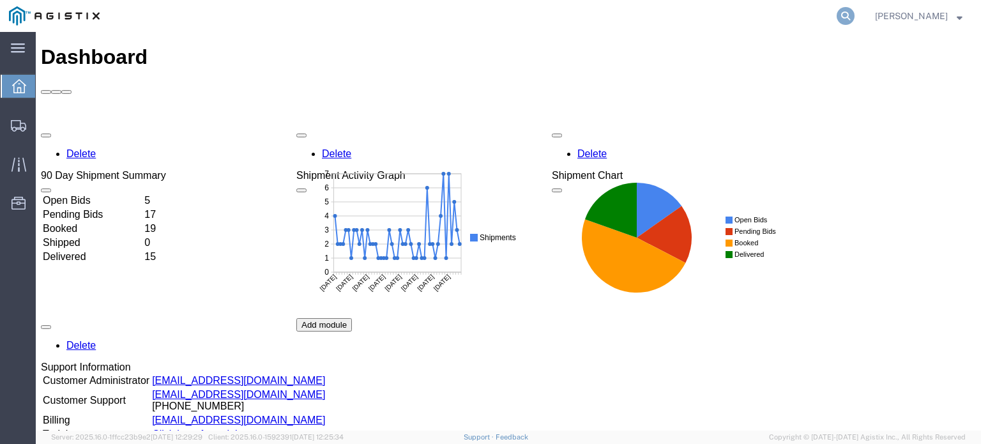
click at [597, 13] on icon at bounding box center [846, 16] width 18 height 18
click at [597, 17] on input "search" at bounding box center [643, 16] width 388 height 31
paste input "56482247"
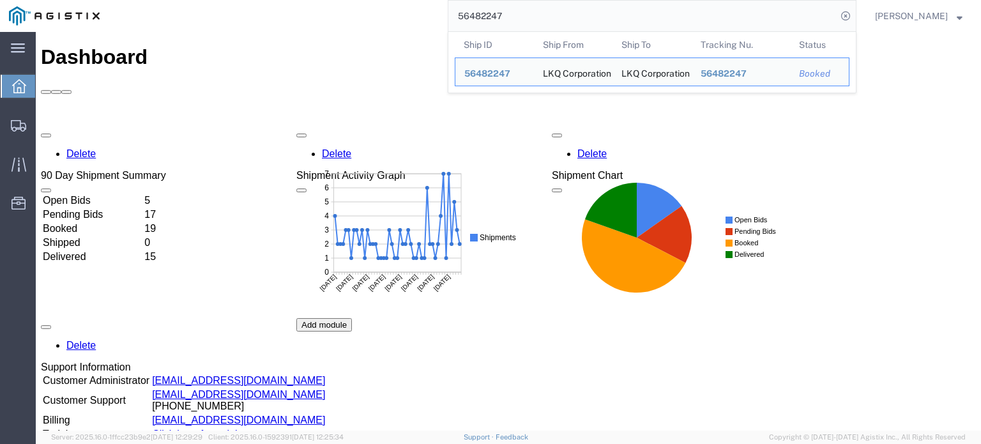
type input "56482247"
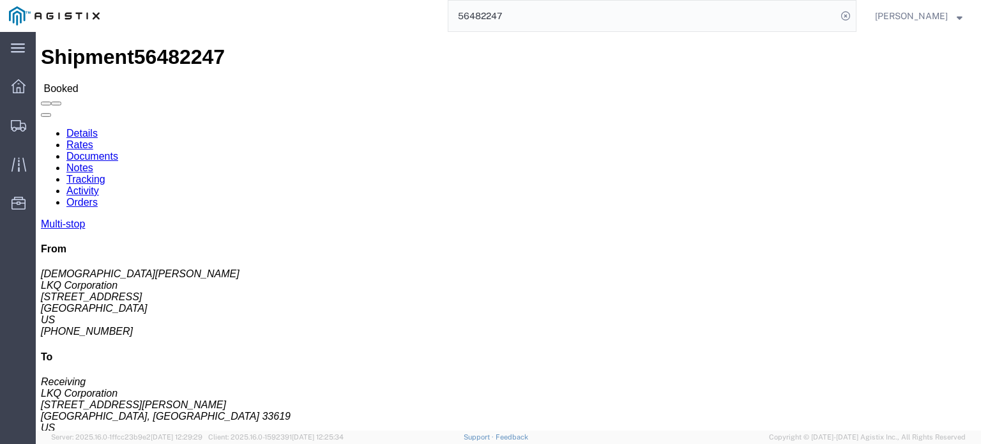
click div "Shipment Detail Multi-stop Ship From LKQ Corporation (Kristen Lund) 3116 1120 3…"
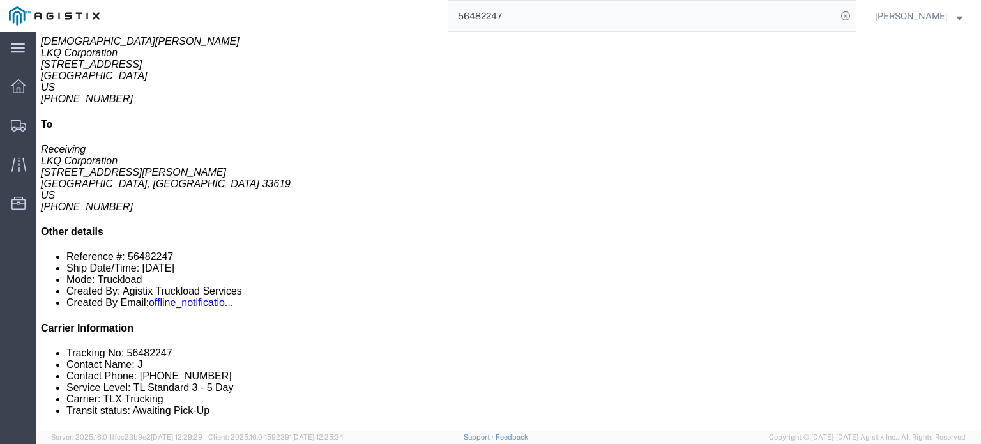
scroll to position [230, 0]
